Goal: Find specific page/section: Find specific page/section

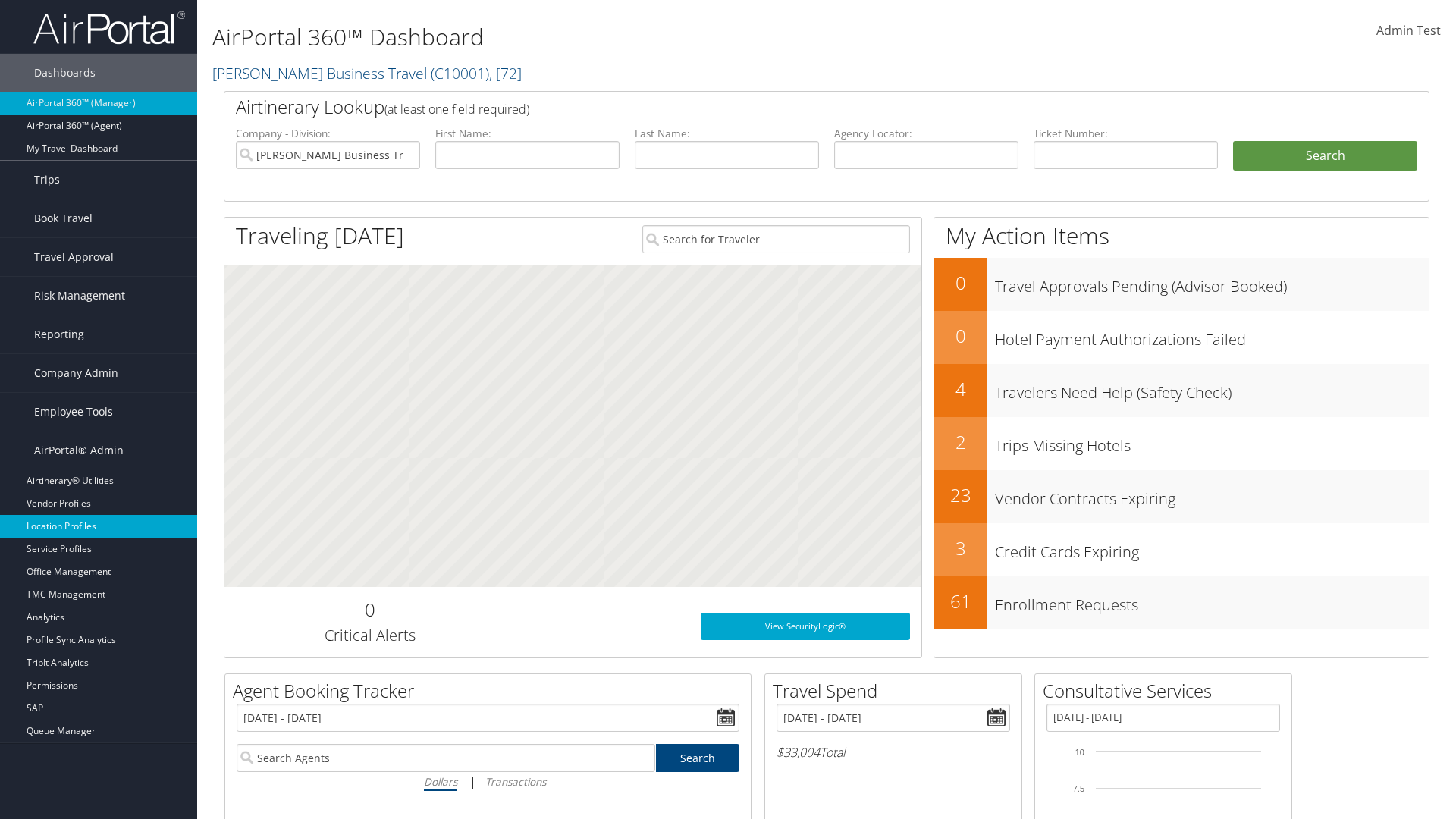
click at [98, 526] on link "Location Profiles" at bounding box center [98, 526] width 198 height 22
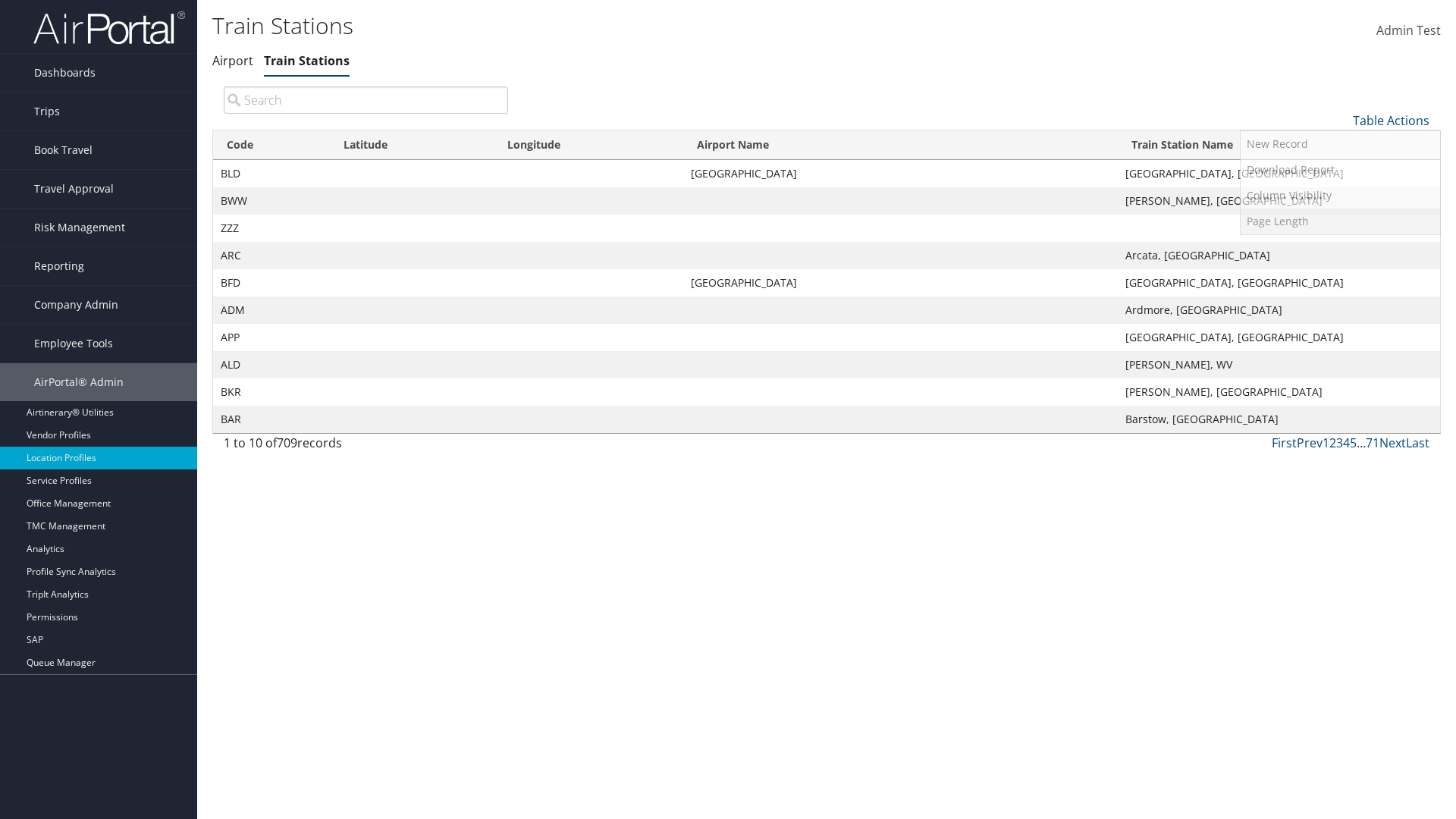
click at [1340, 221] on link "Page Length" at bounding box center [1340, 222] width 199 height 26
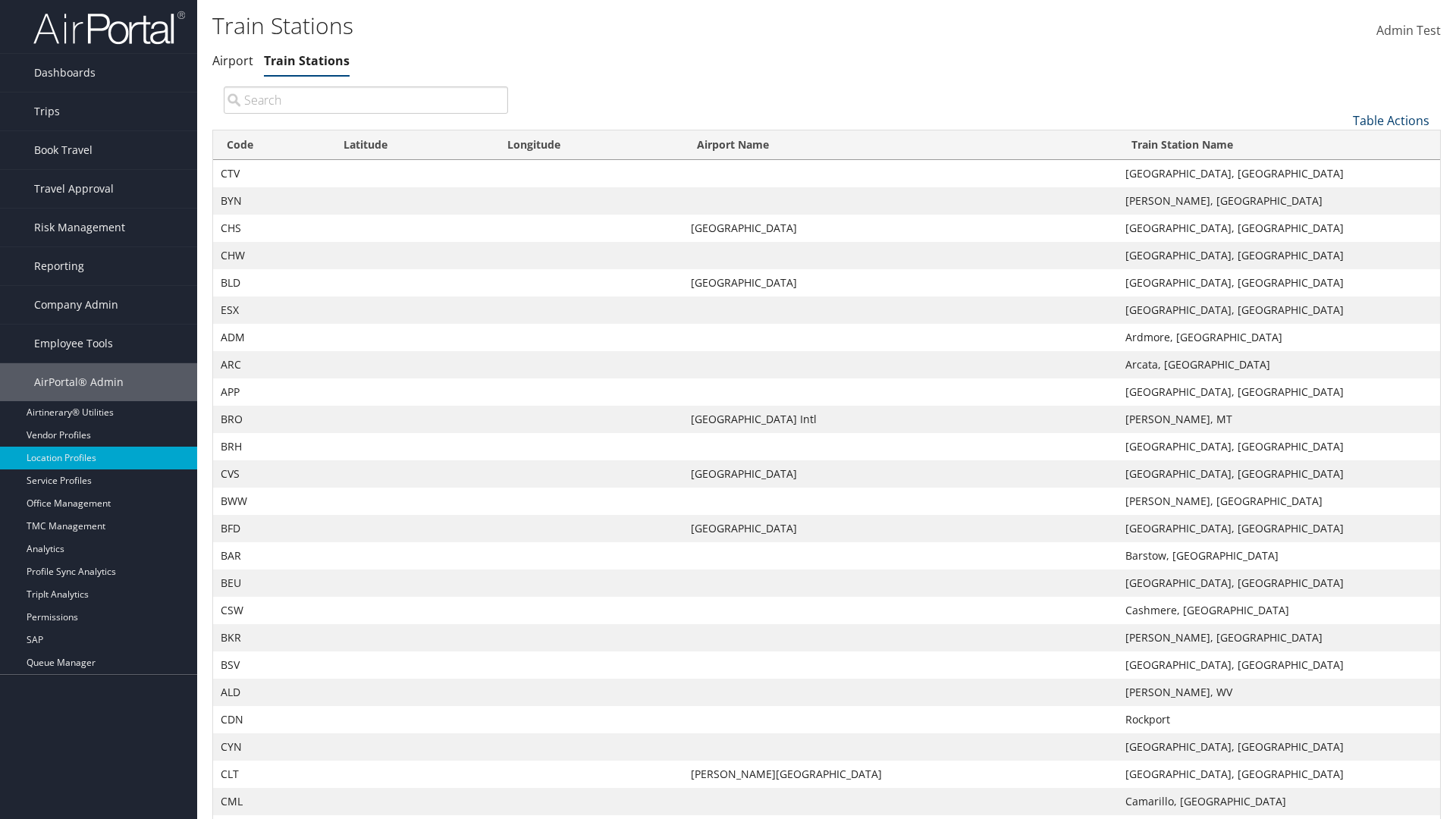
click at [1390, 120] on link "Table Actions" at bounding box center [1390, 120] width 77 height 16
click at [1340, 197] on link "50" at bounding box center [1340, 198] width 199 height 26
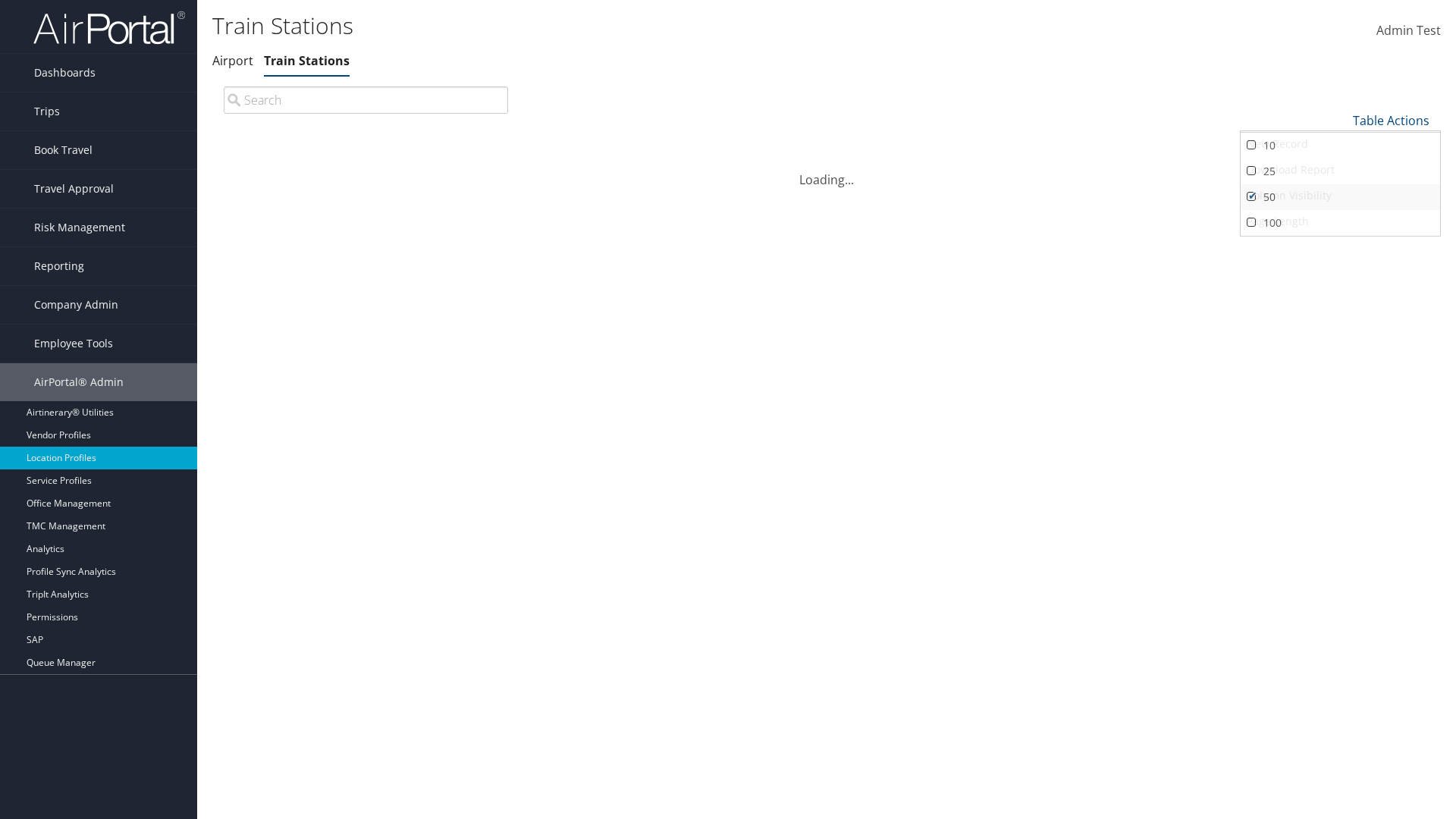
scroll to position [50, 0]
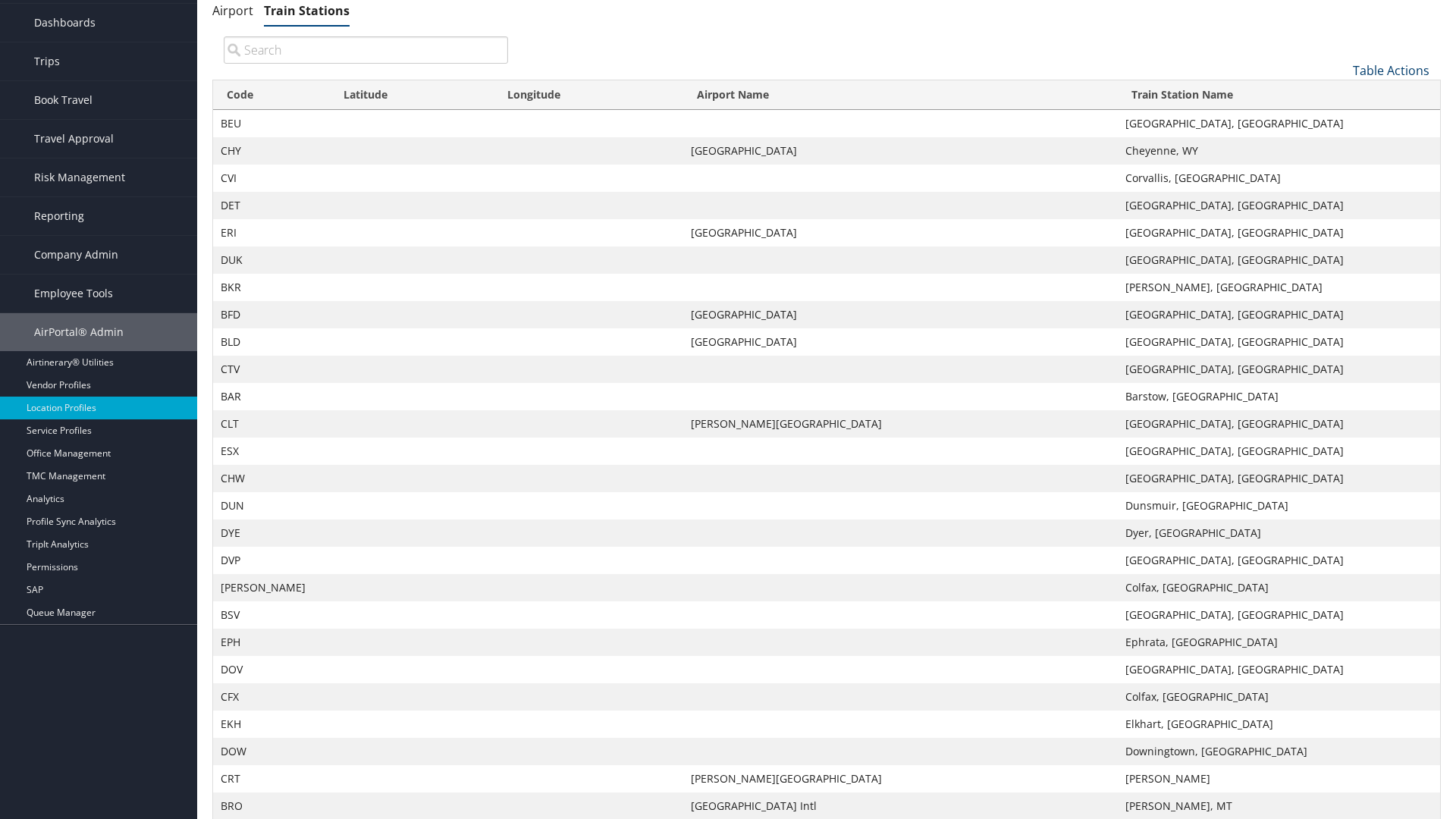
click at [1390, 79] on link "Table Actions" at bounding box center [1390, 70] width 77 height 16
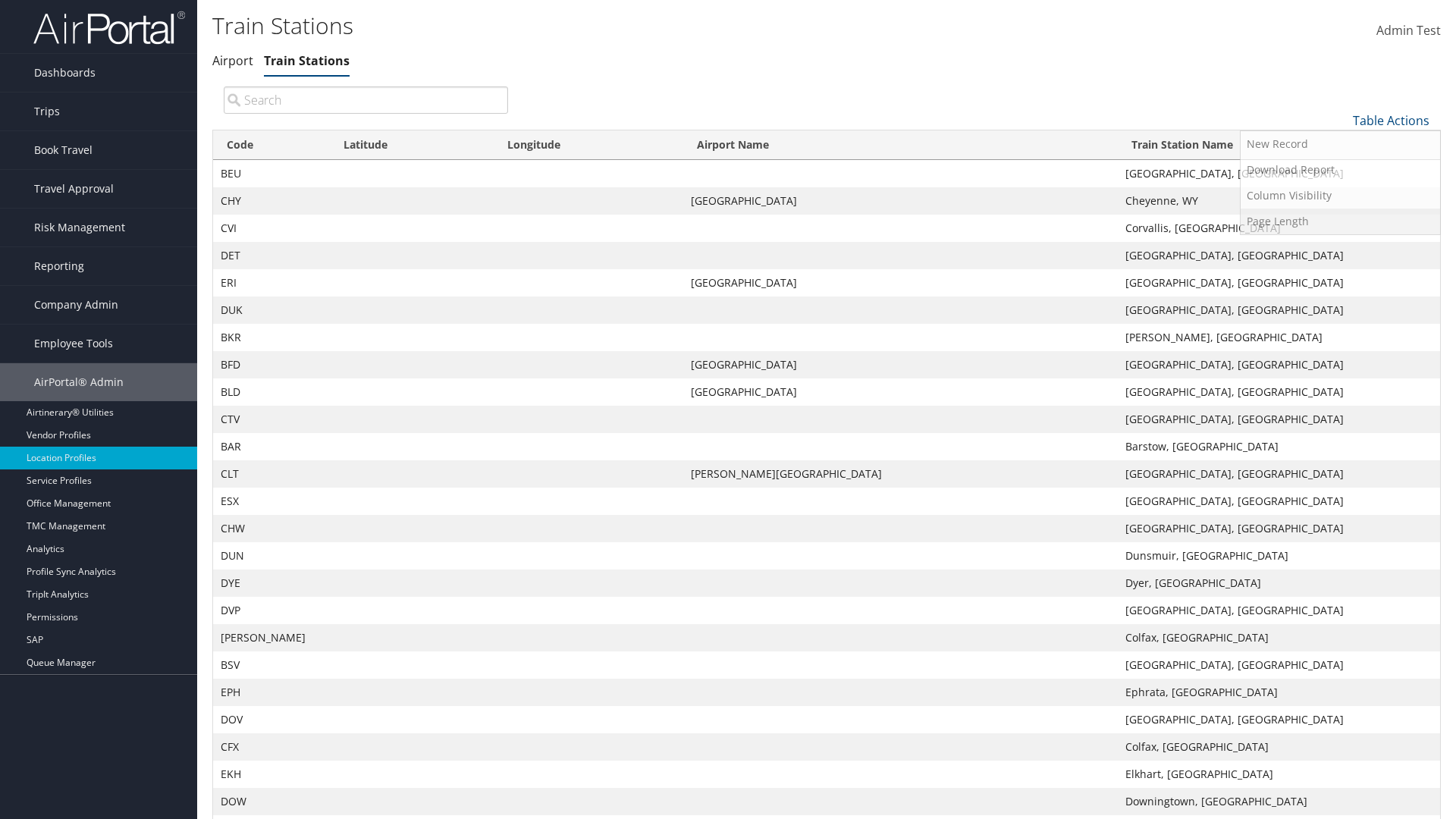
click at [1340, 221] on link "Page Length" at bounding box center [1340, 222] width 199 height 26
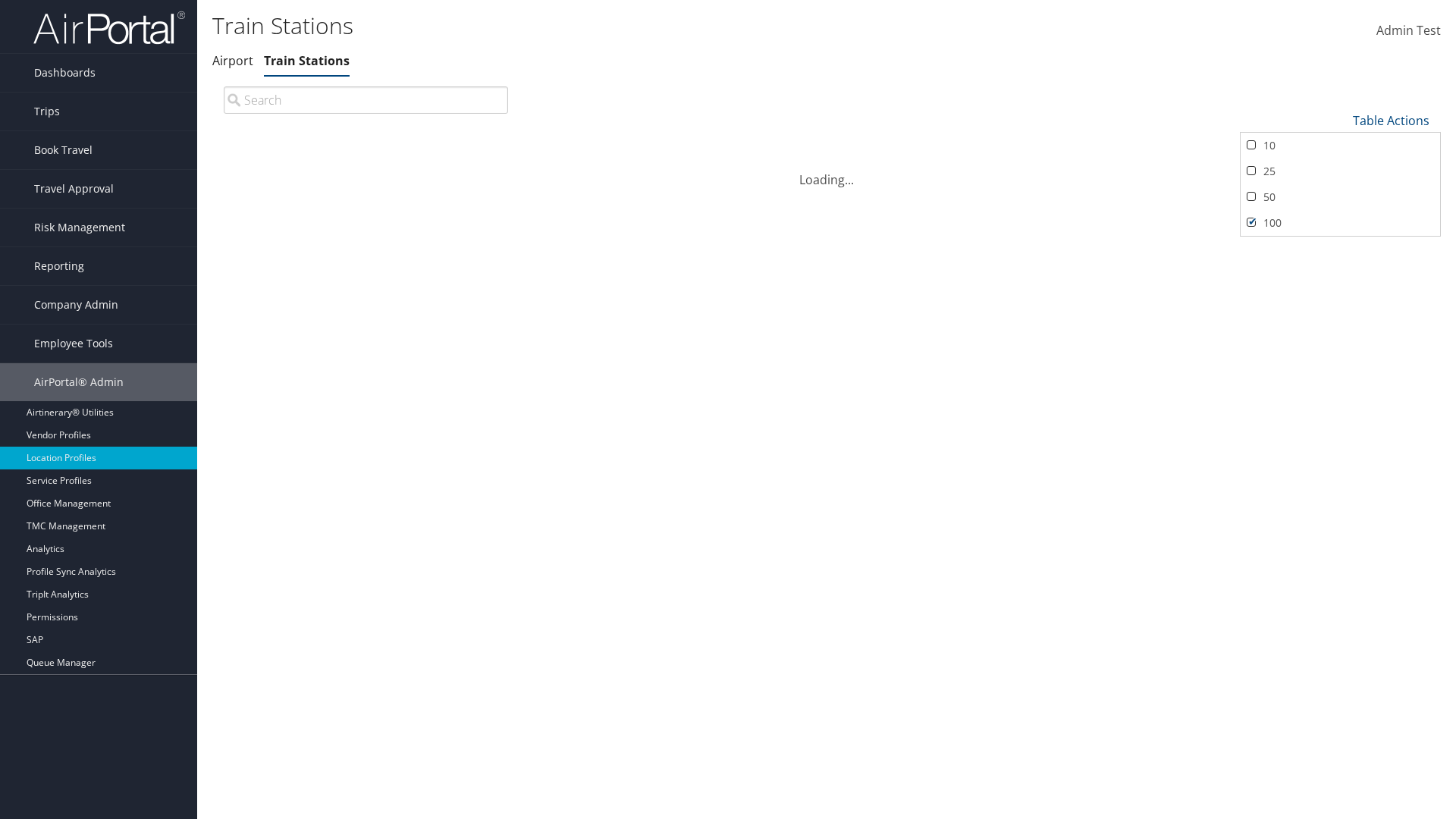
scroll to position [129, 0]
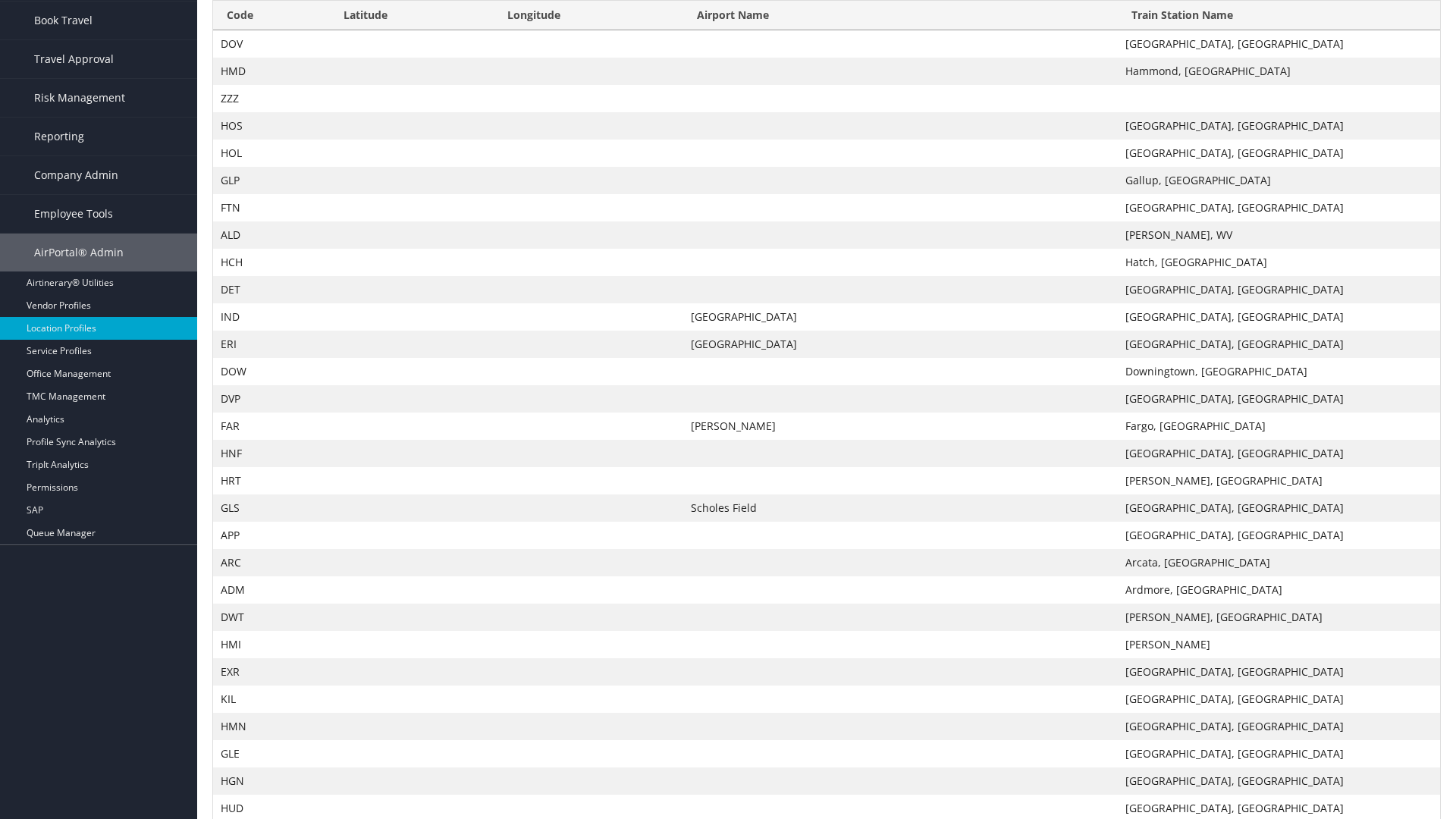
click at [271, 16] on th "Code" at bounding box center [271, 16] width 116 height 29
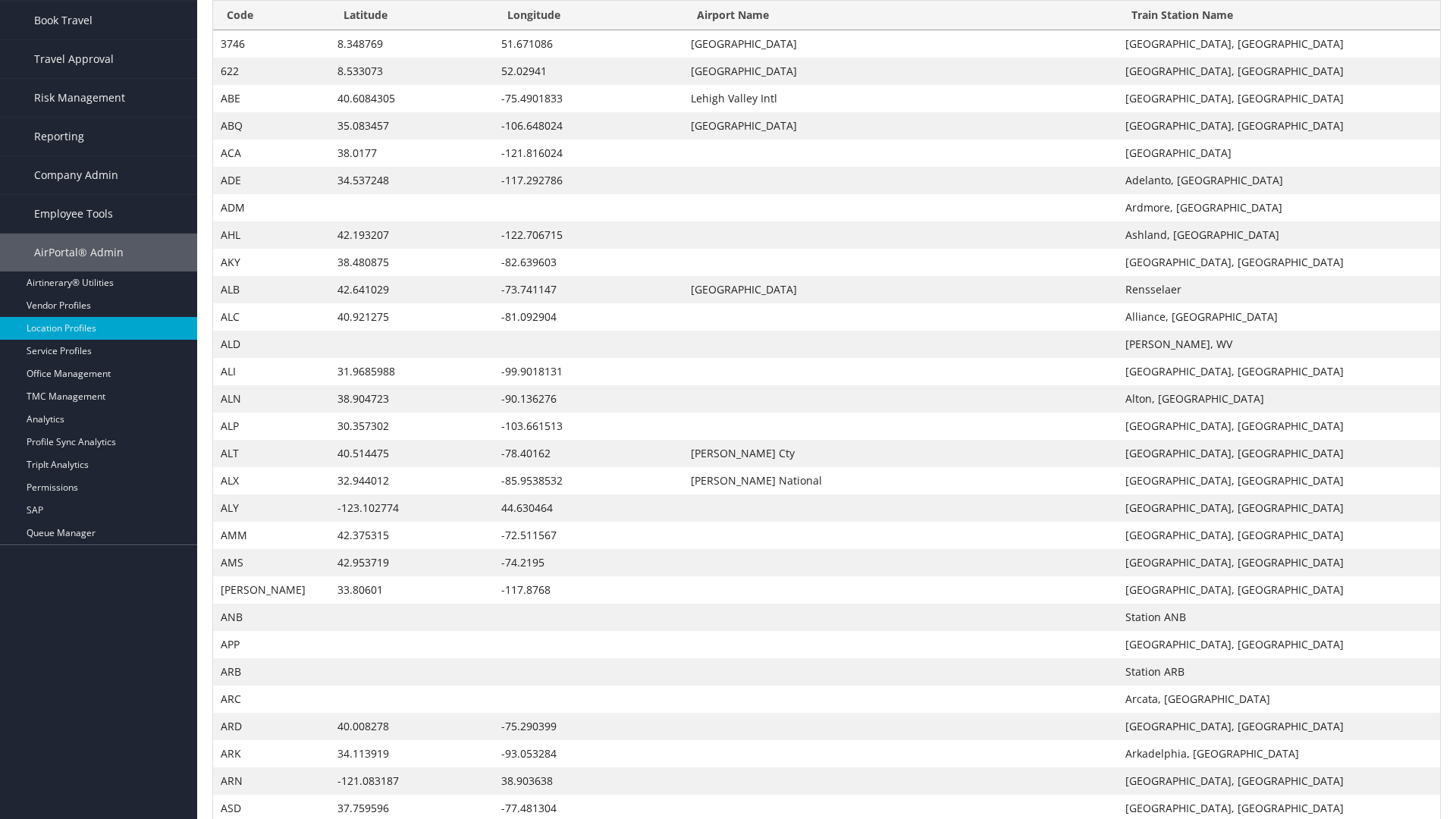
scroll to position [0, 0]
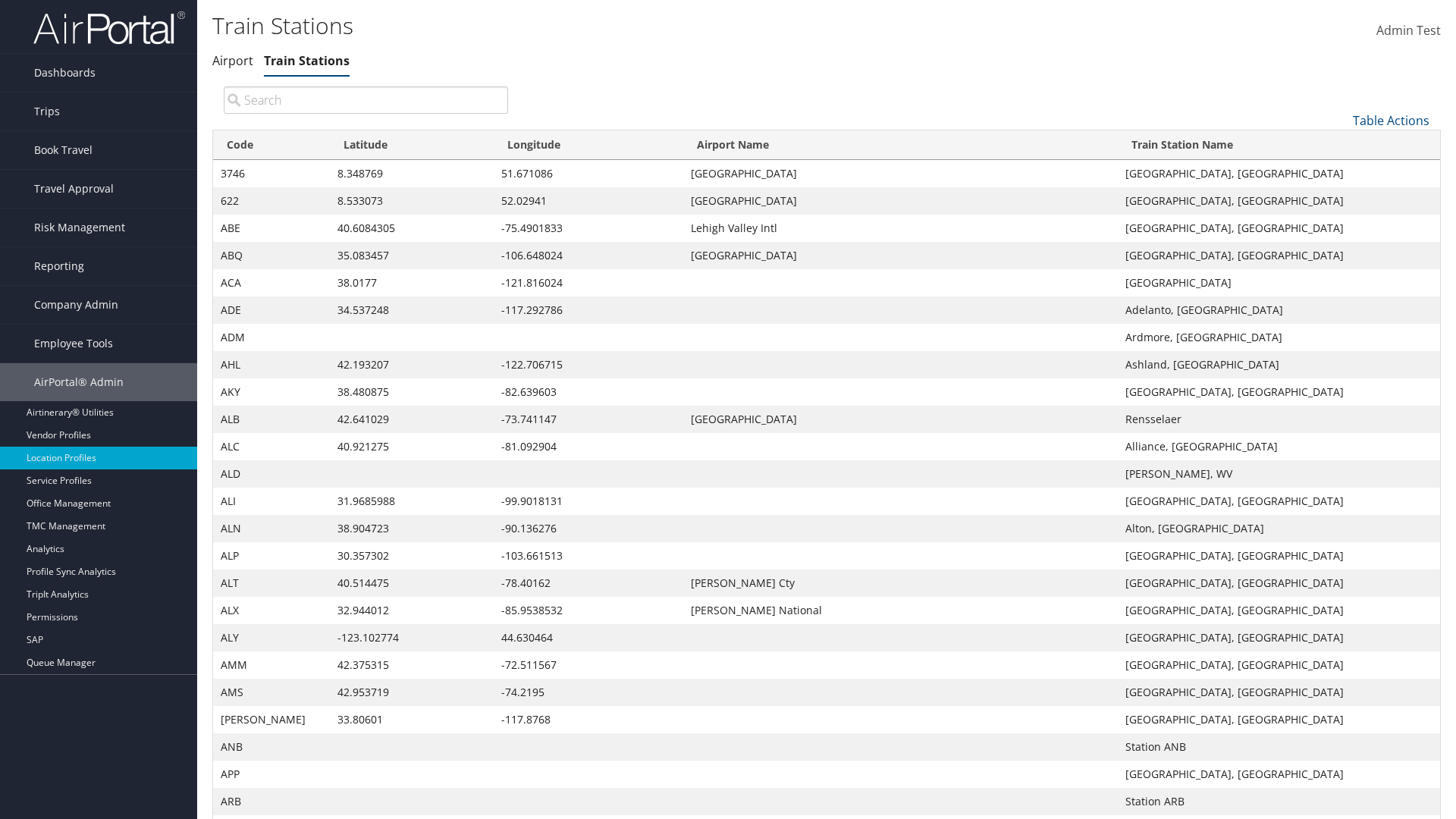
click at [271, 145] on th "Code" at bounding box center [271, 145] width 116 height 29
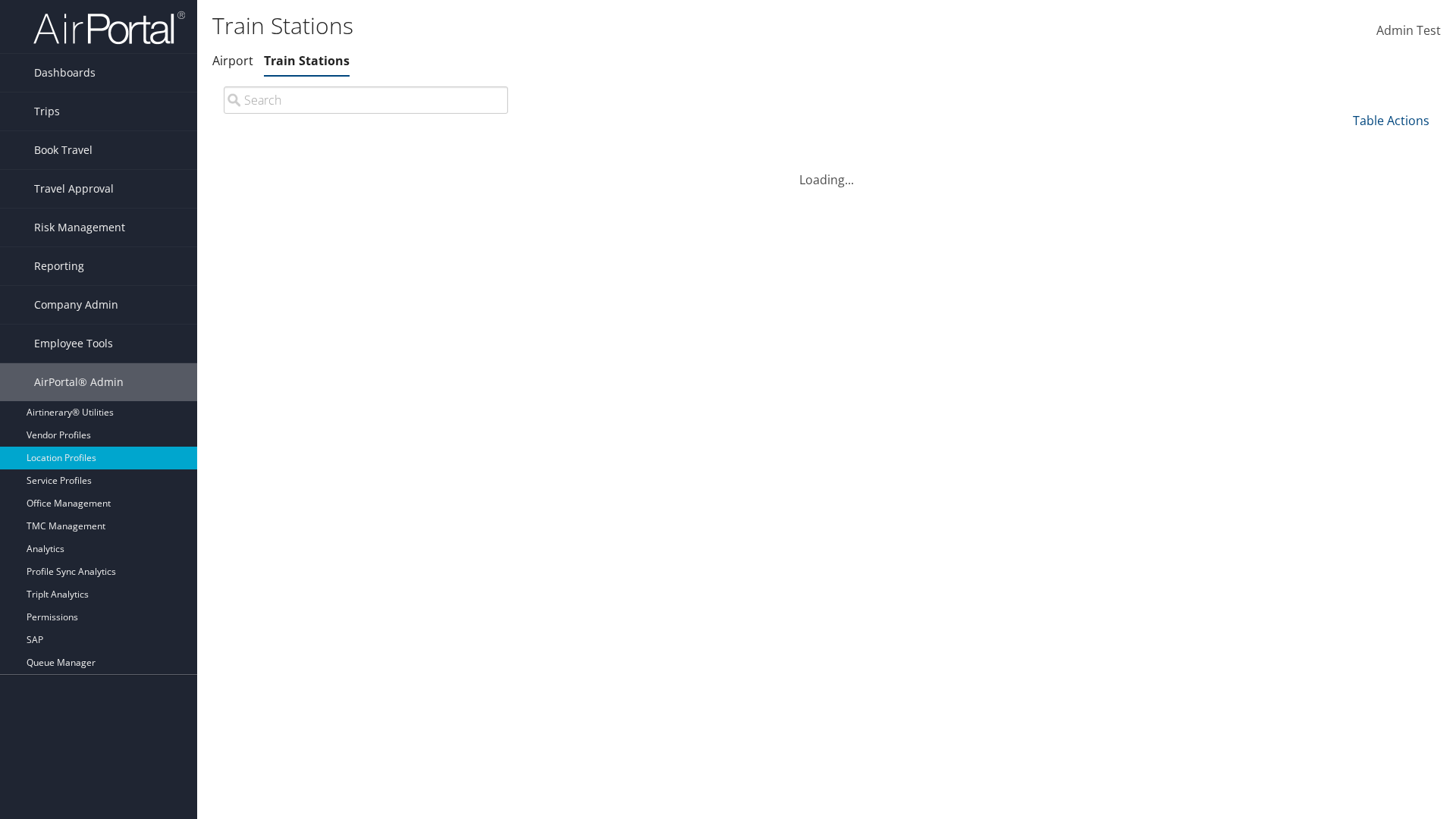
scroll to position [129, 0]
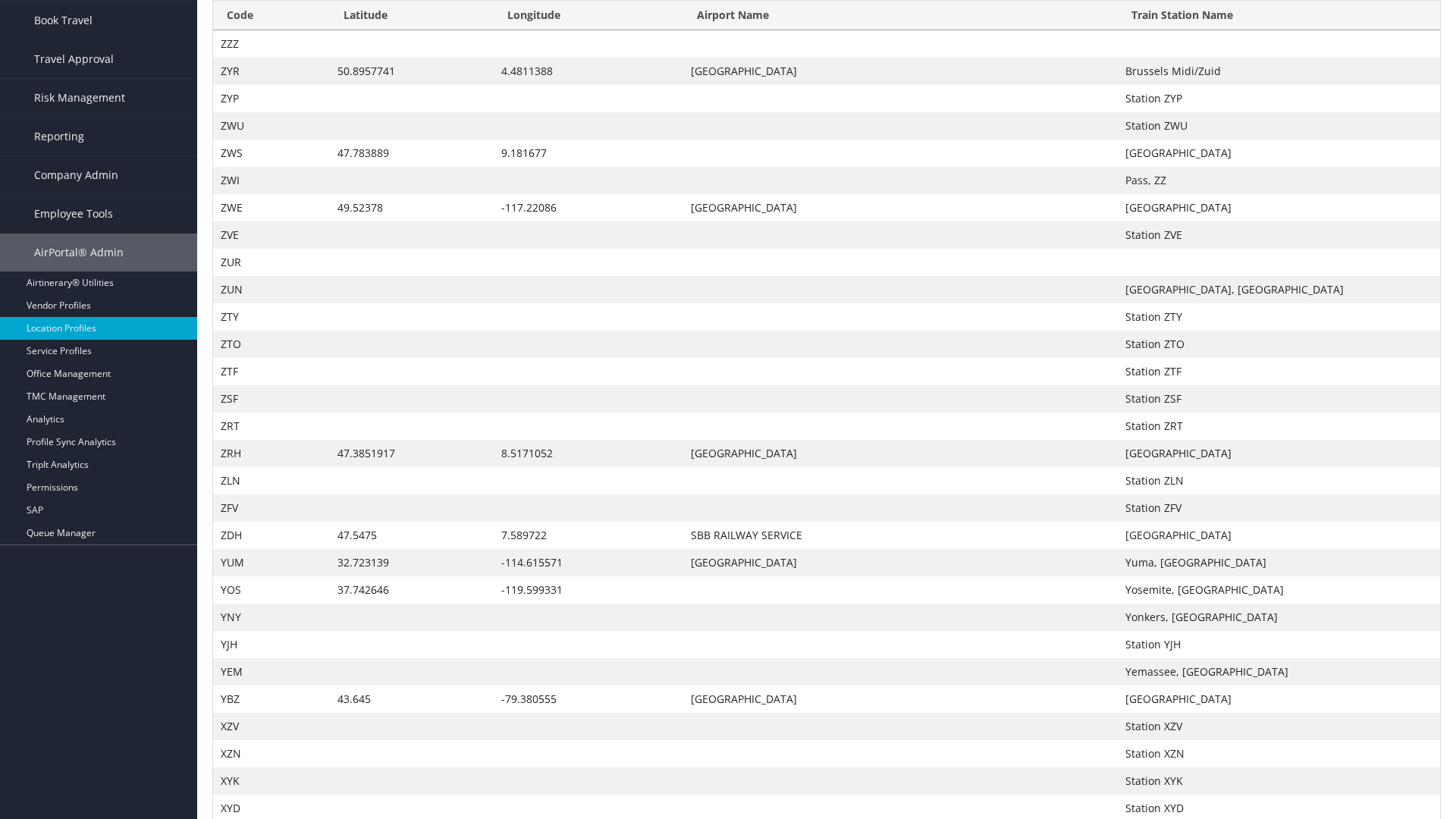
click at [411, 30] on th "Latitude" at bounding box center [411, 16] width 165 height 29
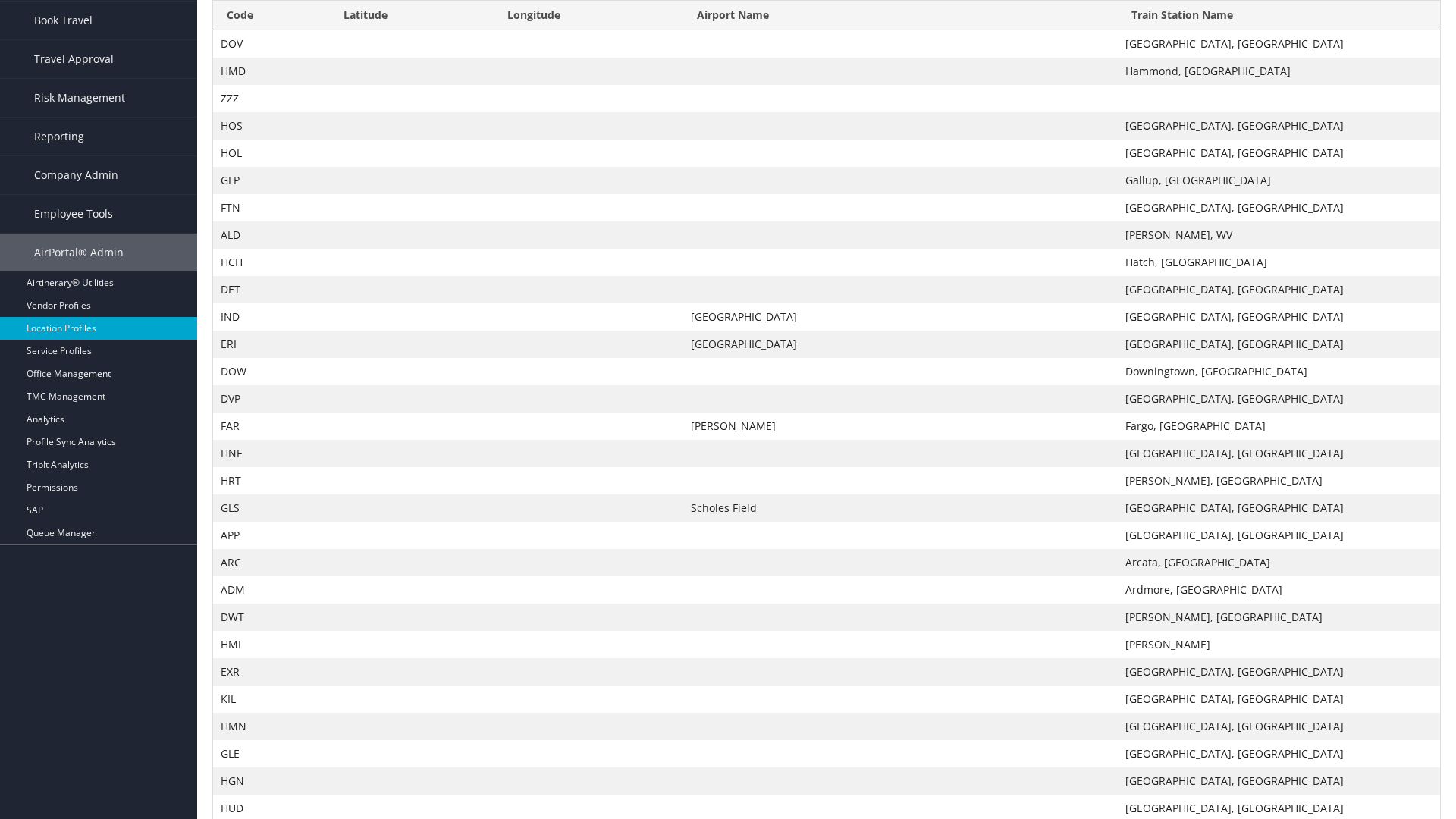
click at [411, 30] on th "Latitude" at bounding box center [411, 16] width 165 height 29
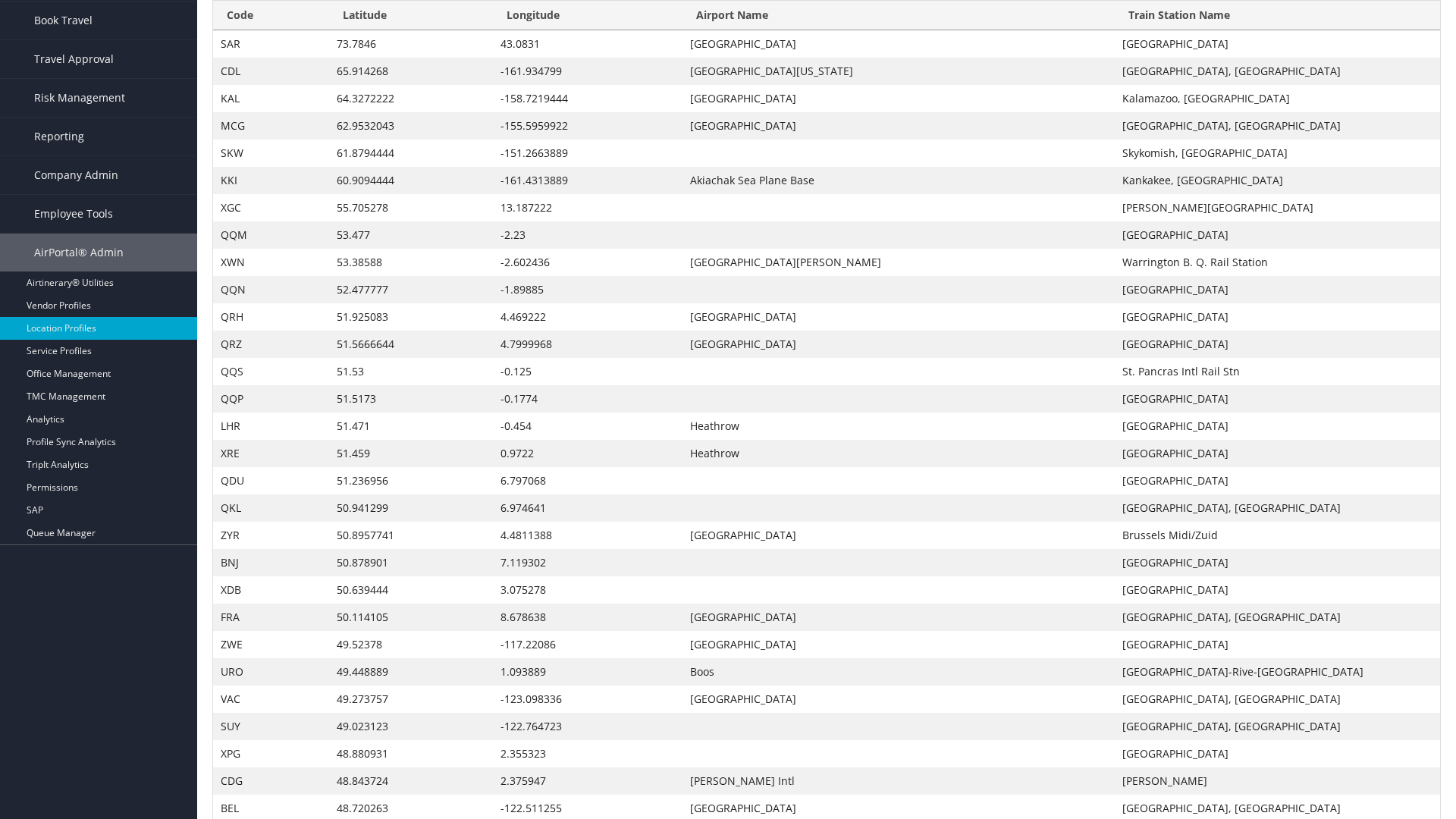
click at [588, 30] on th "Longitude" at bounding box center [587, 16] width 190 height 29
